Goal: Use online tool/utility: Utilize a website feature to perform a specific function

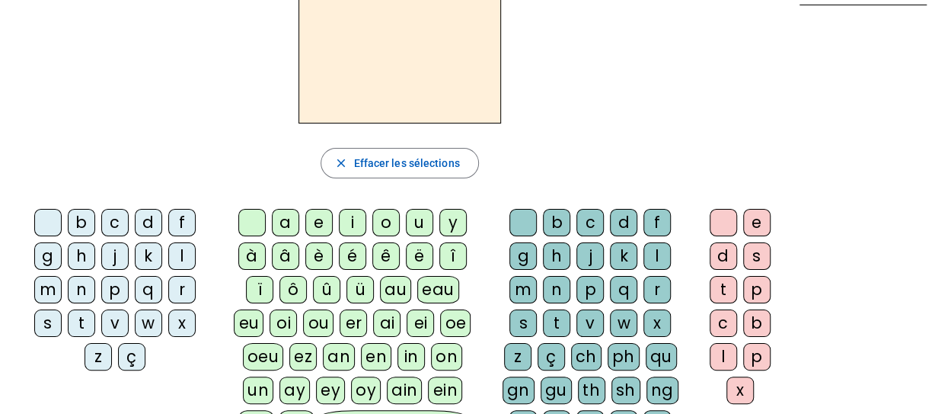
scroll to position [117, 0]
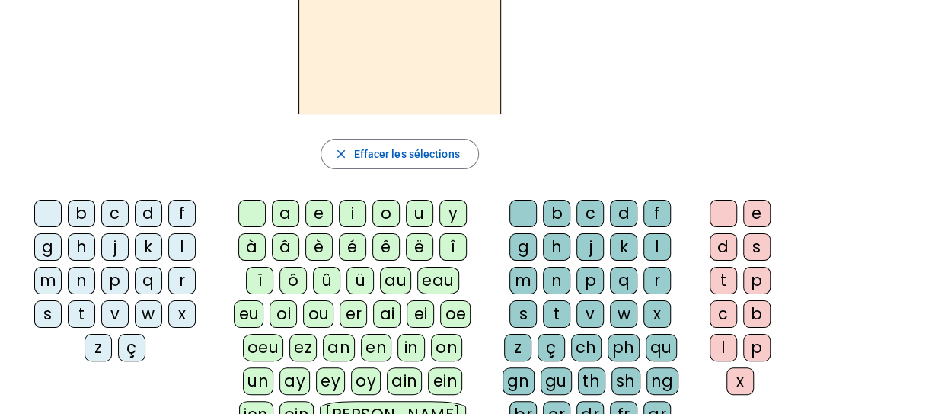
click at [168, 251] on div "l" at bounding box center [181, 246] width 27 height 27
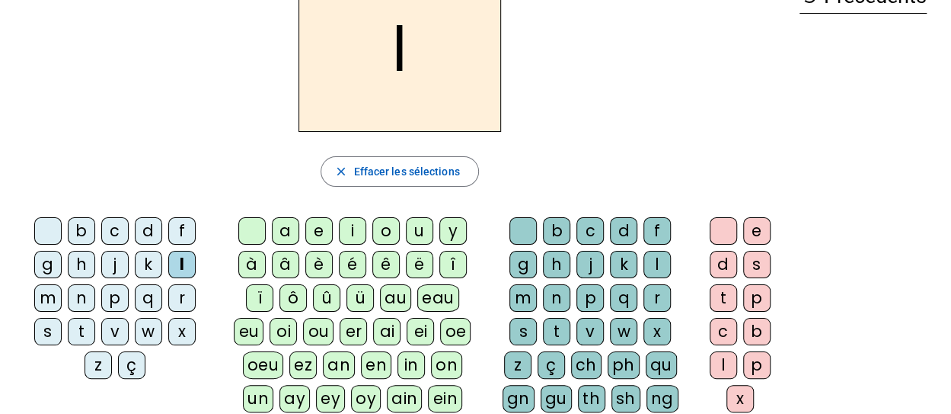
scroll to position [97, 0]
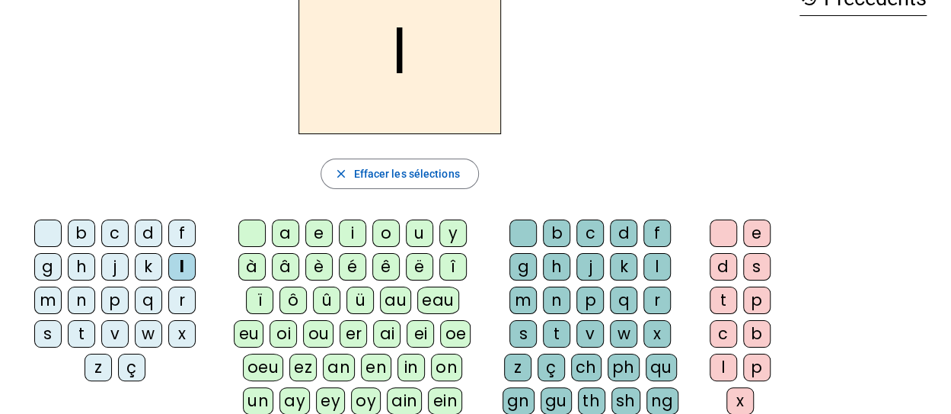
click at [320, 235] on div "e" at bounding box center [318, 232] width 27 height 27
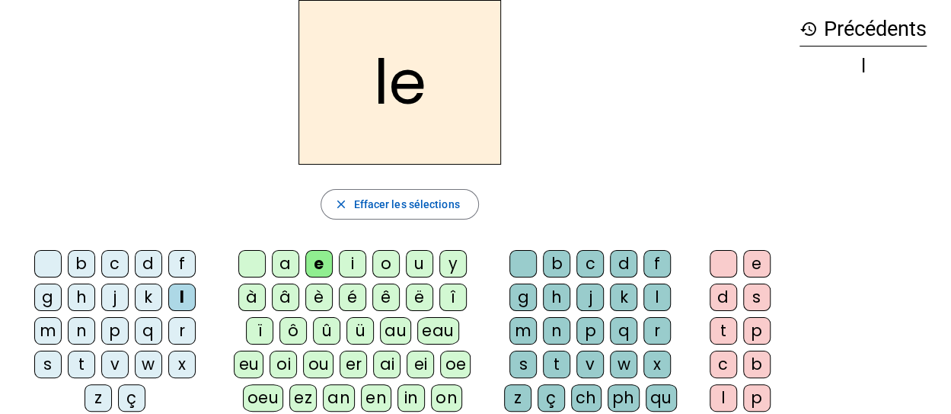
scroll to position [64, 0]
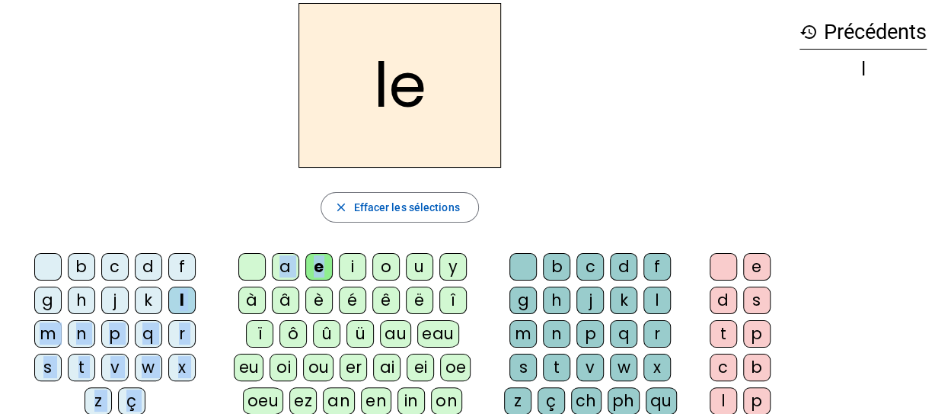
drag, startPoint x: 320, startPoint y: 235, endPoint x: 108, endPoint y: 299, distance: 221.2
click at [108, 299] on div "le close [PERSON_NAME] les sélections b c d f g h j k l m n p q r s t v w x z ç…" at bounding box center [399, 298] width 775 height 591
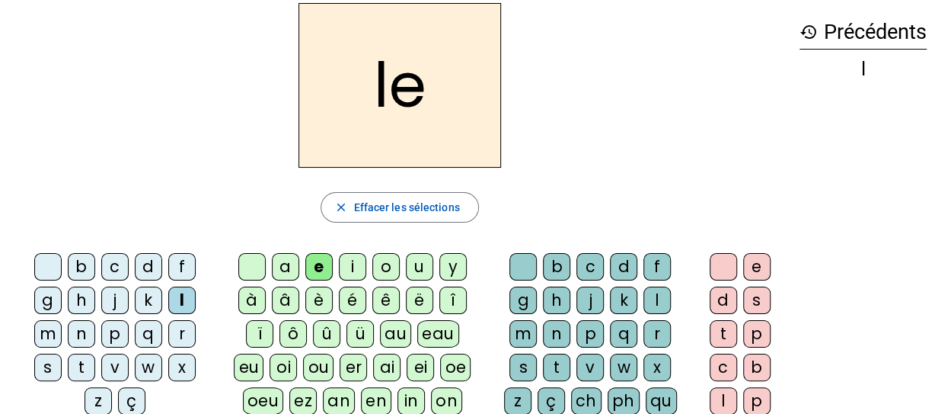
click at [126, 175] on div "le close [PERSON_NAME] les sélections b c d f g h j k l m n p q r s t v w x z ç…" at bounding box center [399, 298] width 775 height 591
click at [418, 263] on div "u" at bounding box center [419, 266] width 27 height 27
click at [95, 353] on div "t" at bounding box center [81, 366] width 27 height 27
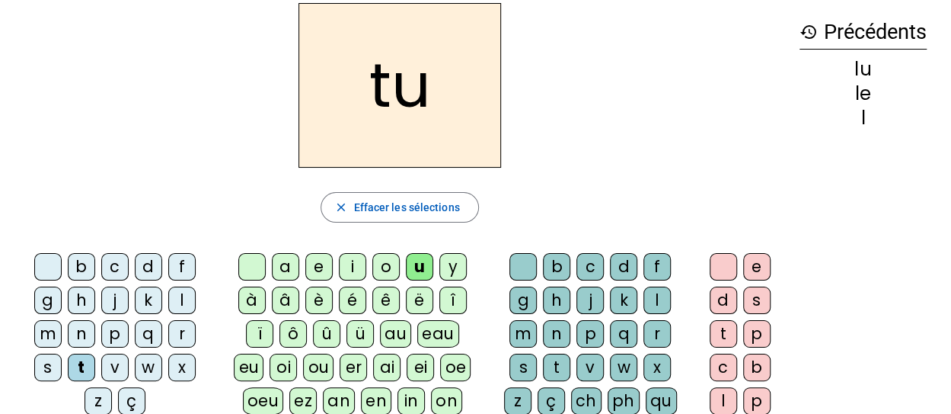
click at [135, 263] on div "d" at bounding box center [148, 266] width 27 height 27
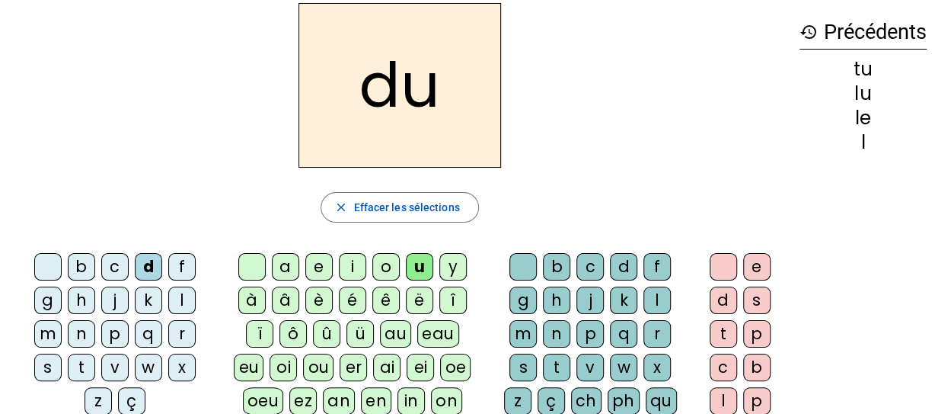
click at [318, 272] on div "e" at bounding box center [318, 266] width 27 height 27
click at [95, 353] on div "t" at bounding box center [81, 366] width 27 height 27
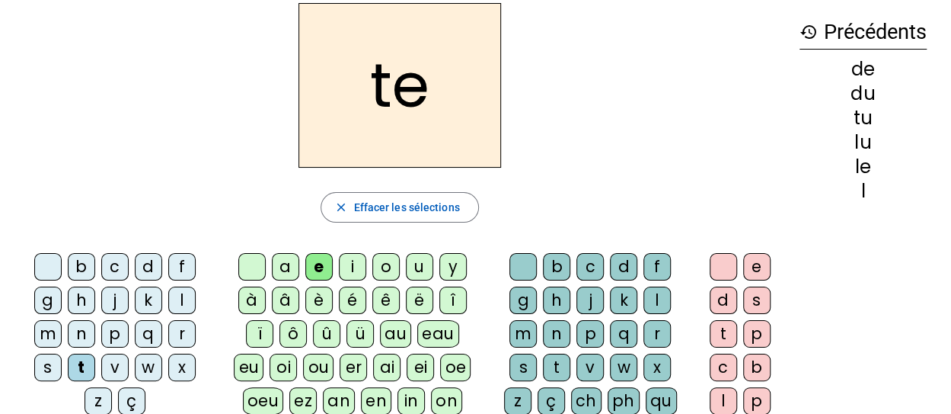
click at [282, 266] on div "a" at bounding box center [285, 266] width 27 height 27
